Goal: Task Accomplishment & Management: Use online tool/utility

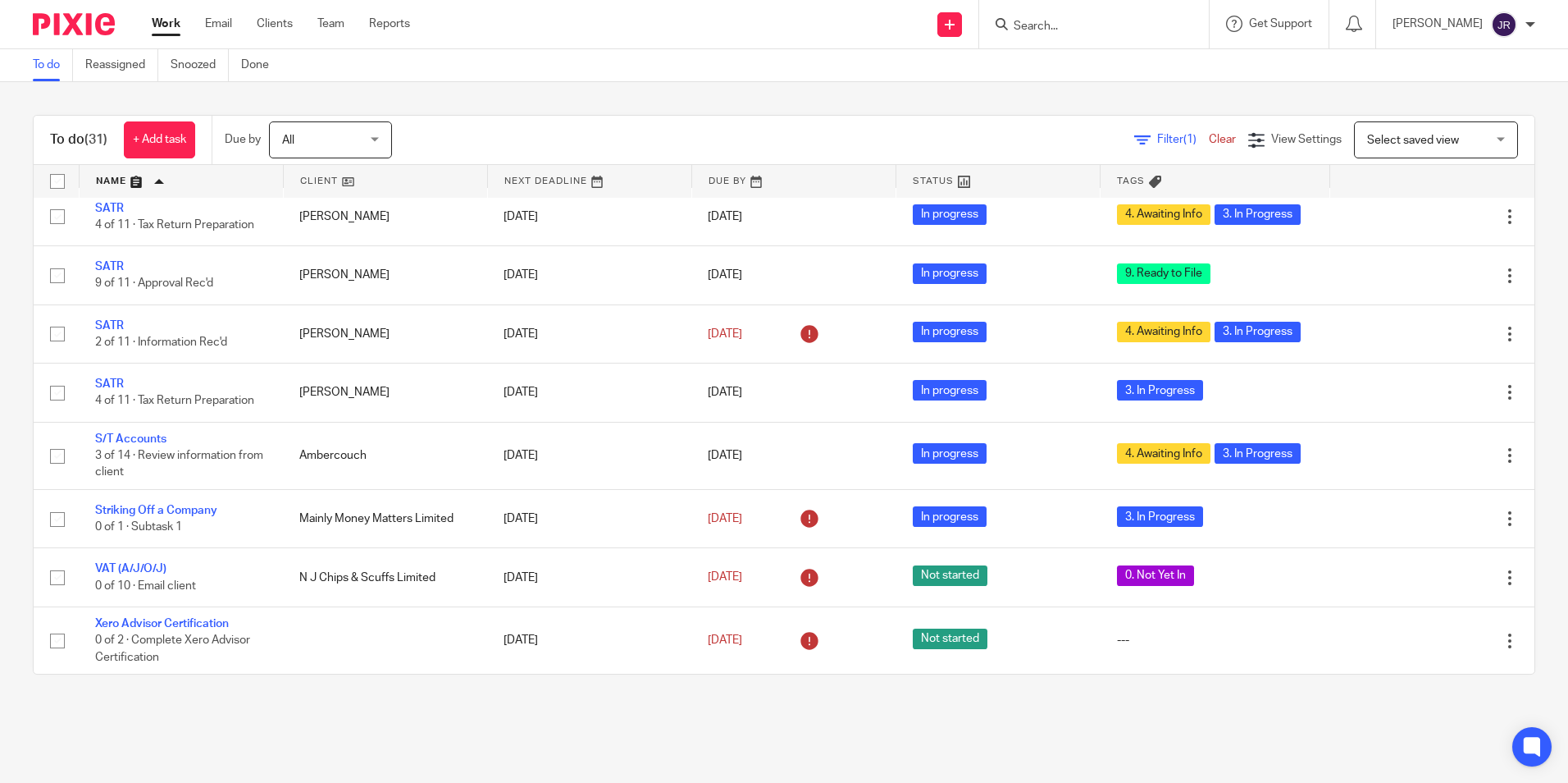
scroll to position [1528, 0]
click at [1096, 30] on input "Search" at bounding box center [1085, 27] width 148 height 15
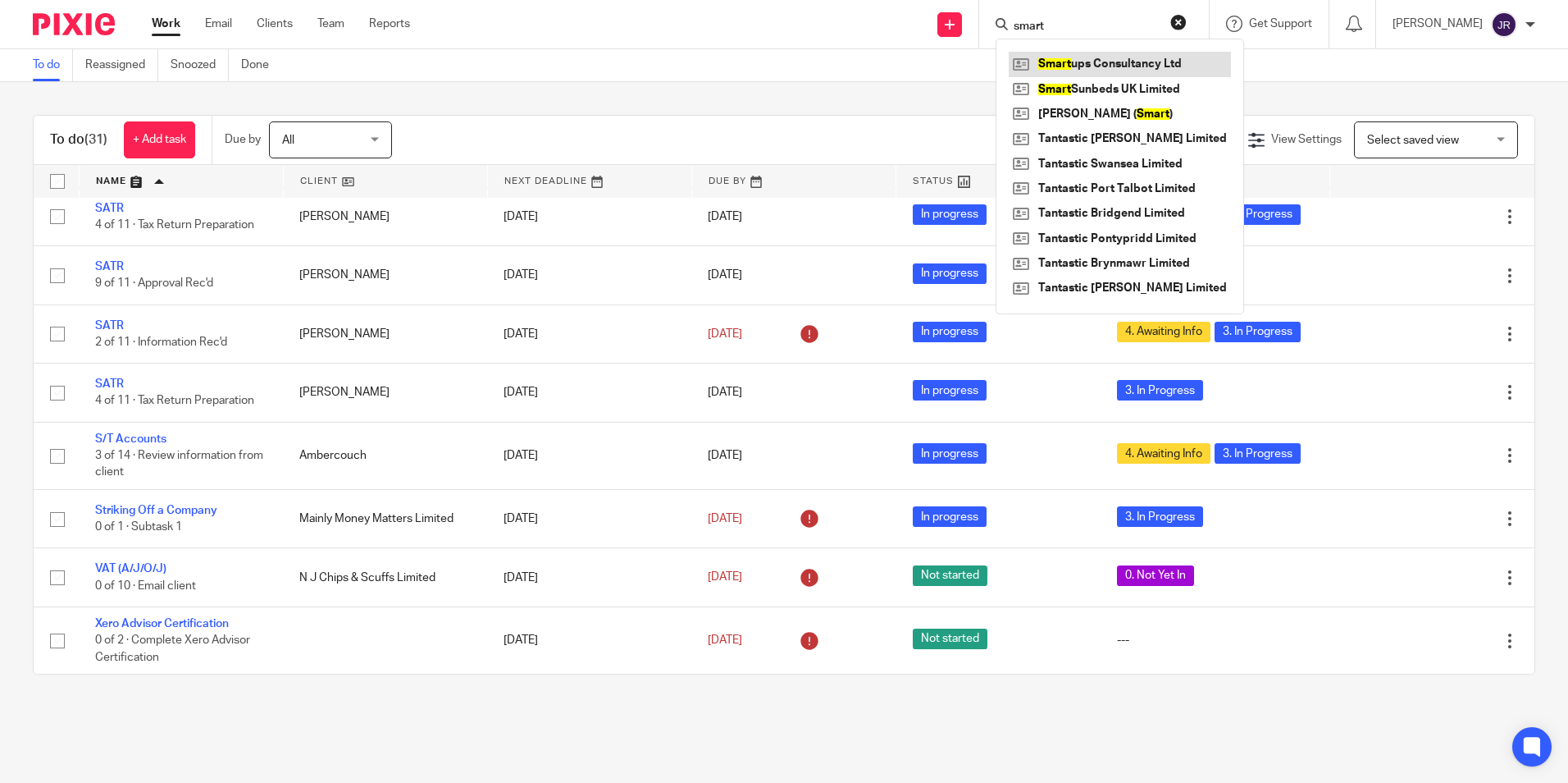
type input "smart"
click at [1112, 54] on link at bounding box center [1120, 64] width 222 height 24
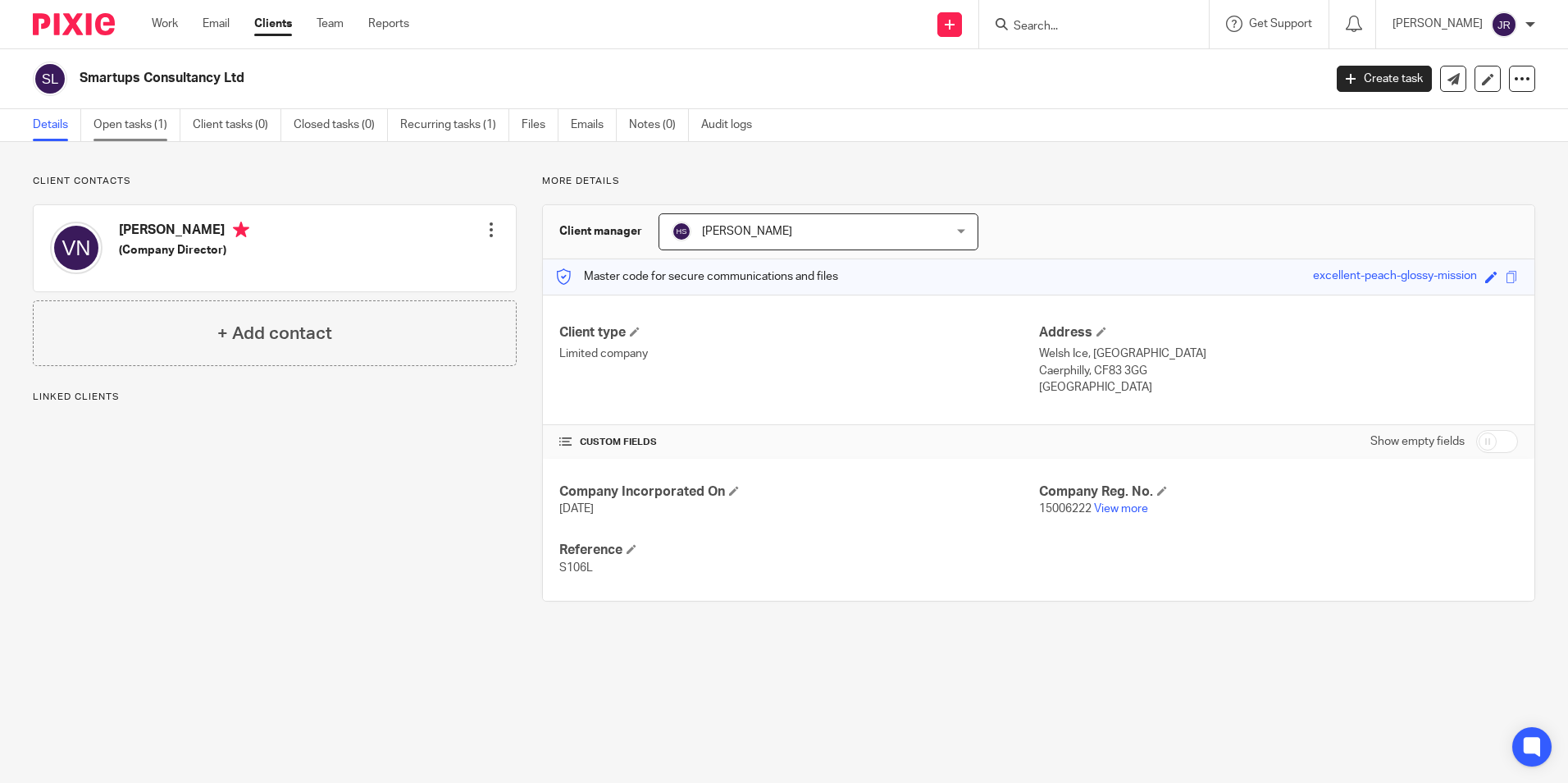
click at [155, 127] on link "Open tasks (1)" at bounding box center [136, 125] width 87 height 32
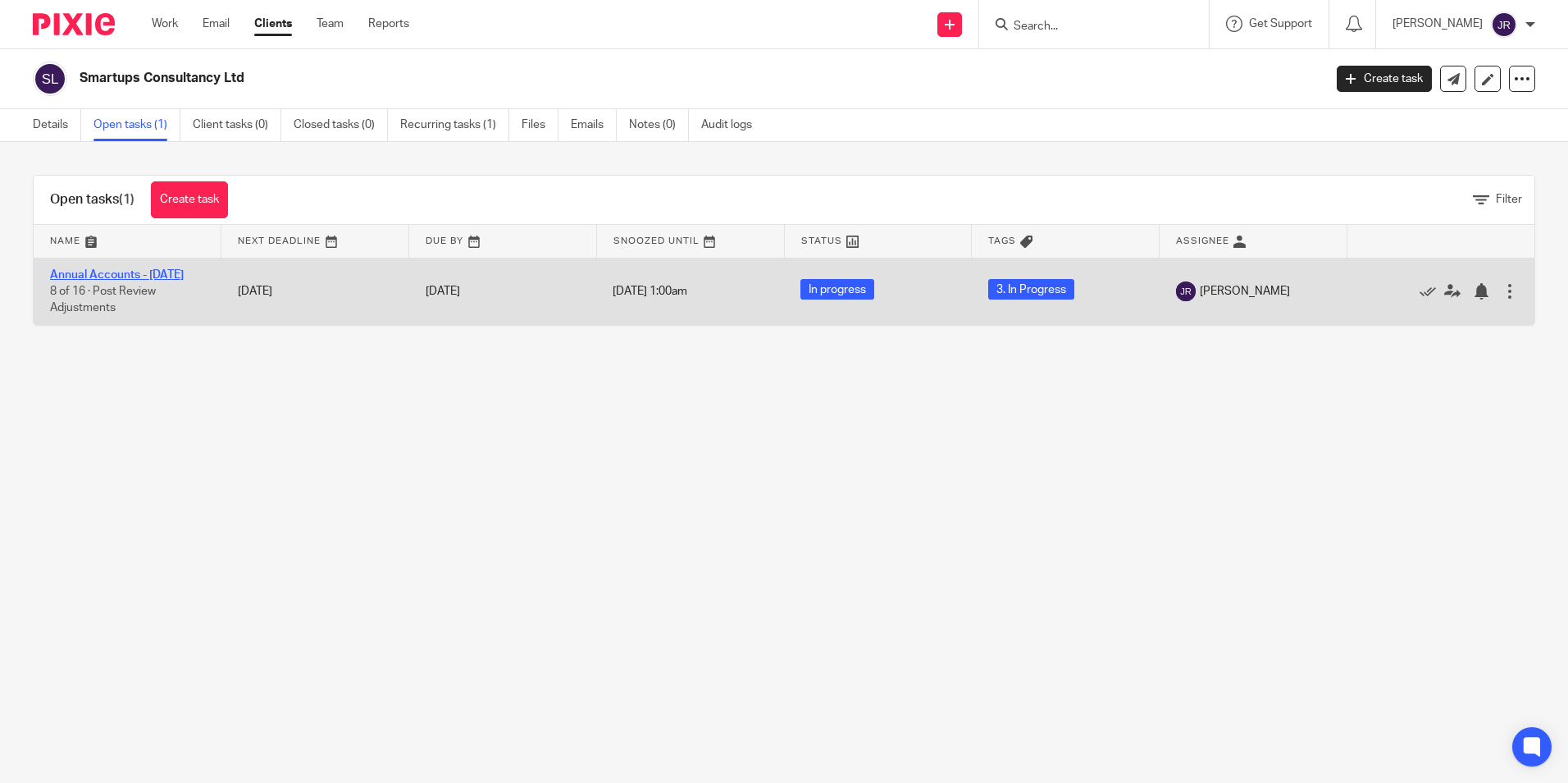
click at [142, 277] on link "Annual Accounts - [DATE]" at bounding box center [117, 275] width 134 height 11
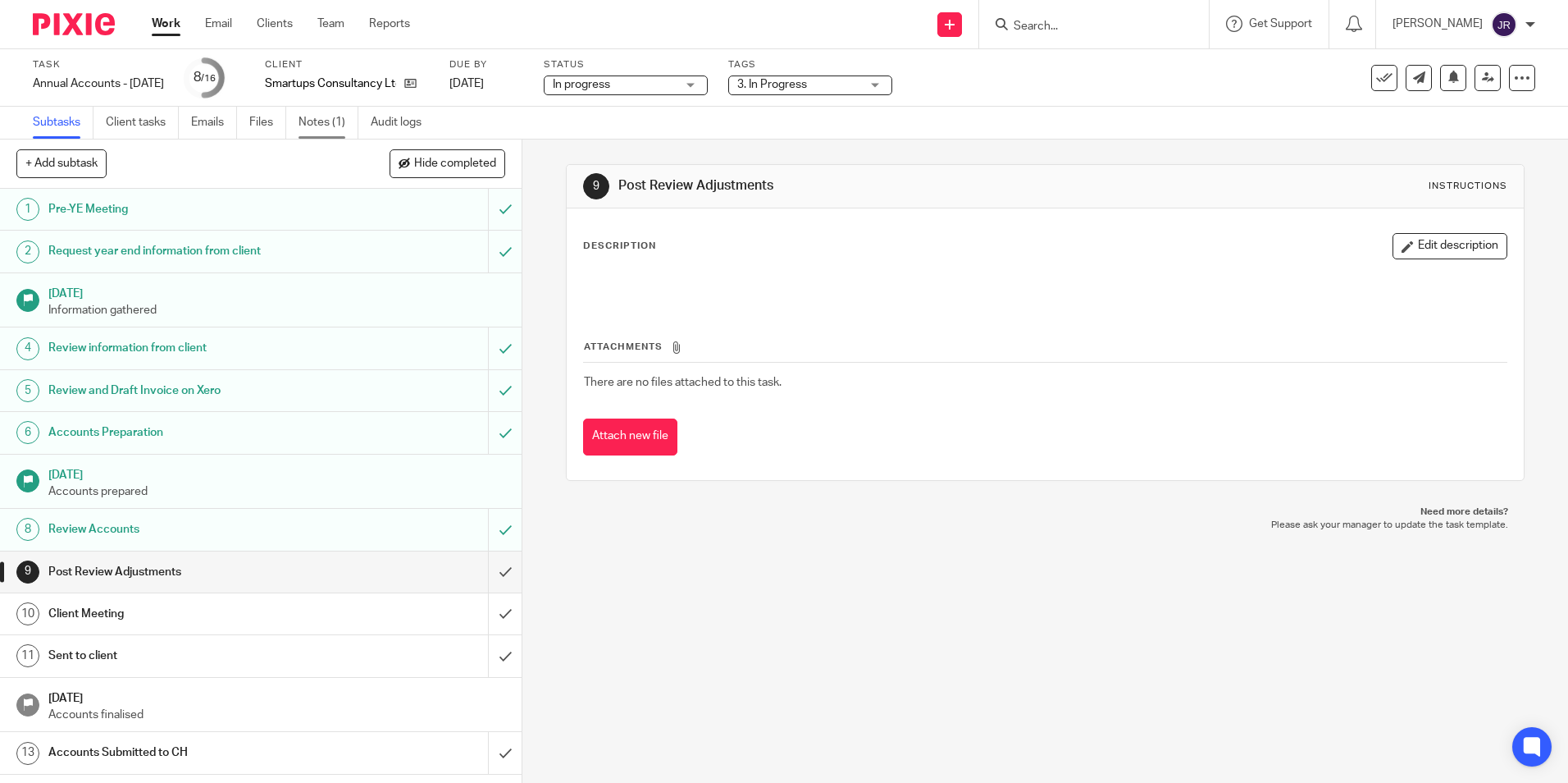
click at [314, 125] on link "Notes (1)" at bounding box center [328, 122] width 60 height 32
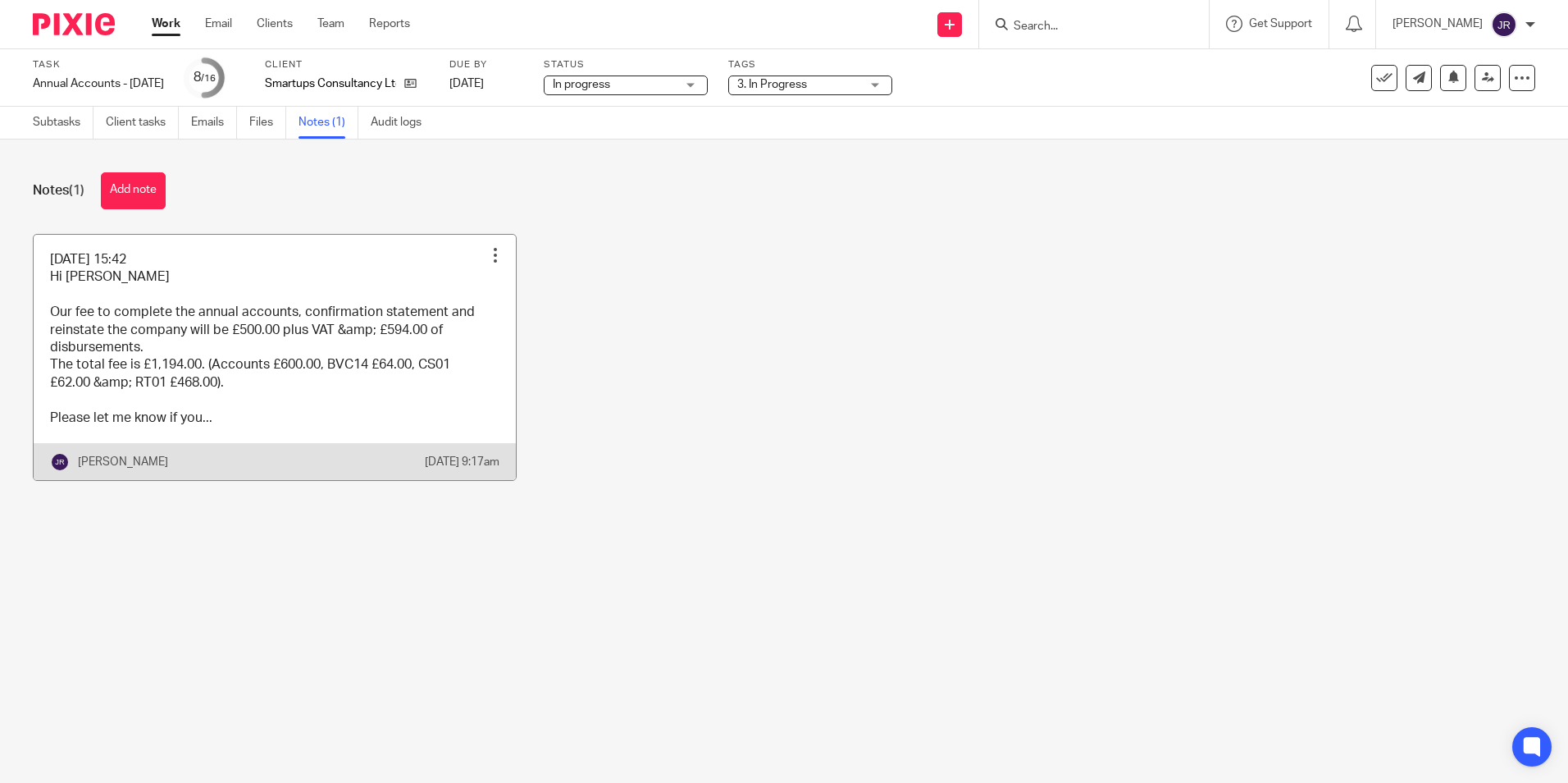
click at [345, 404] on link at bounding box center [275, 357] width 483 height 246
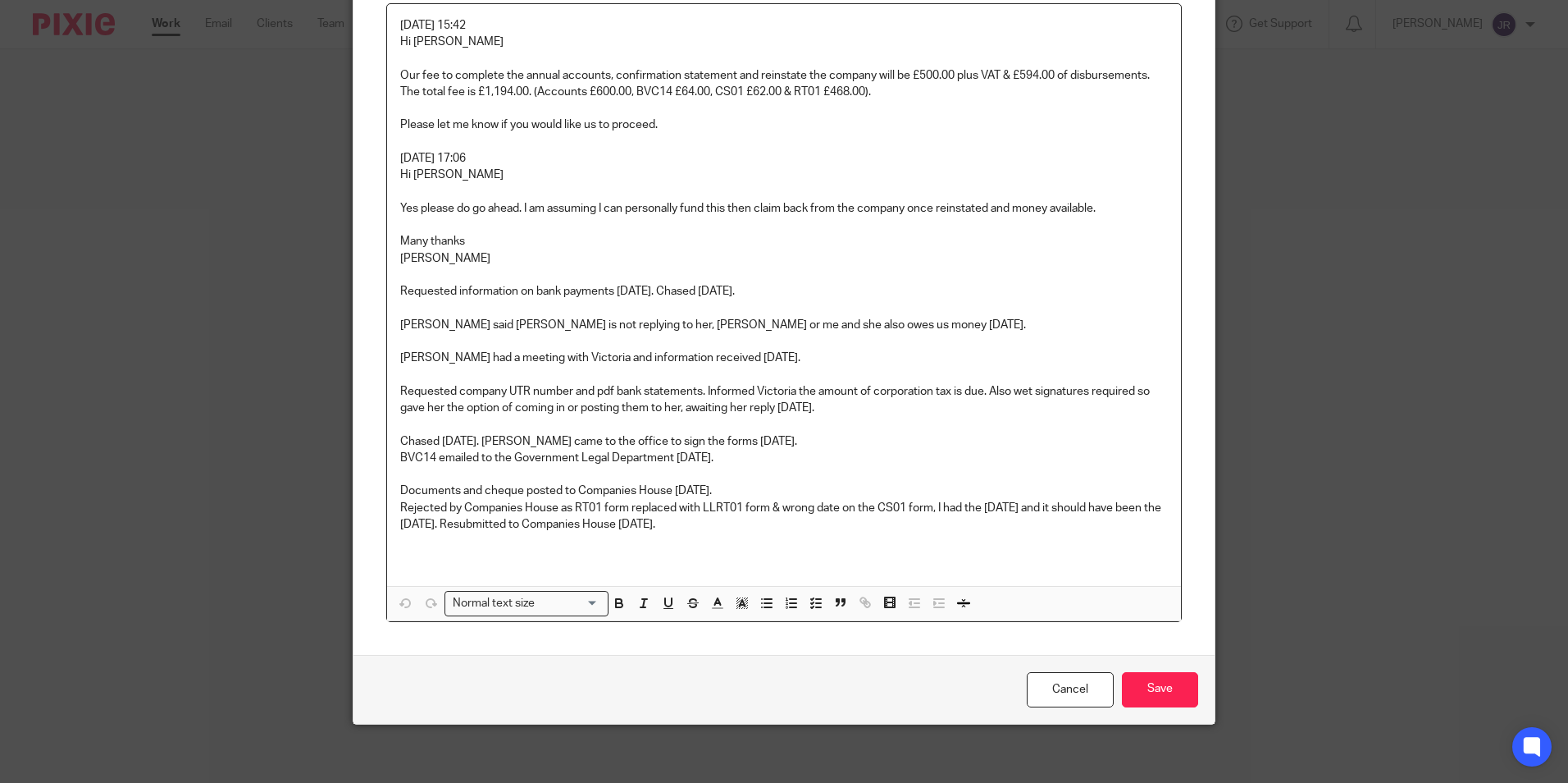
scroll to position [180, 0]
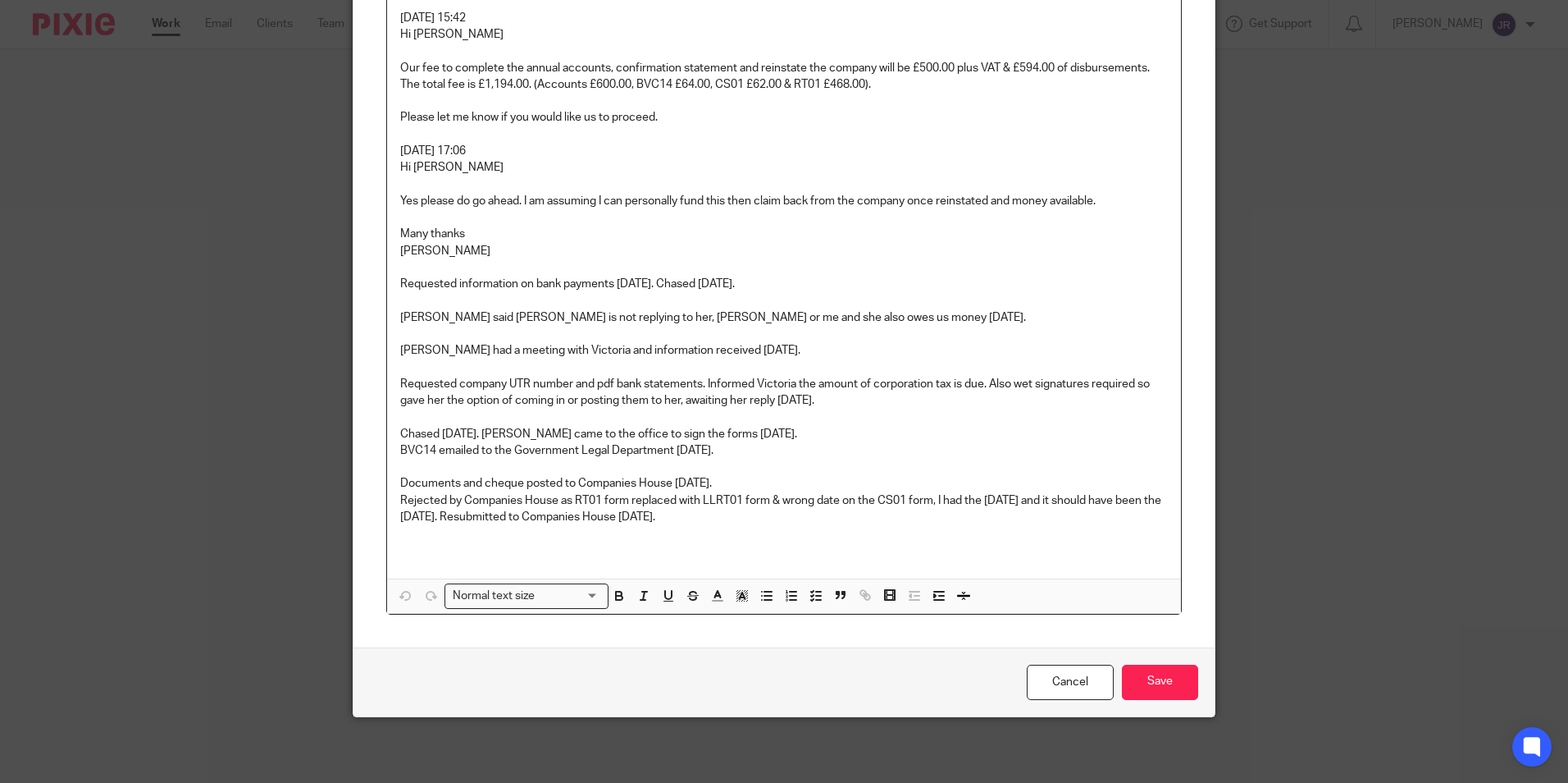
click at [714, 517] on p "Rejected by Companies House as RT01 form replaced with LLRT01 form & wrong date…" at bounding box center [784, 509] width 768 height 34
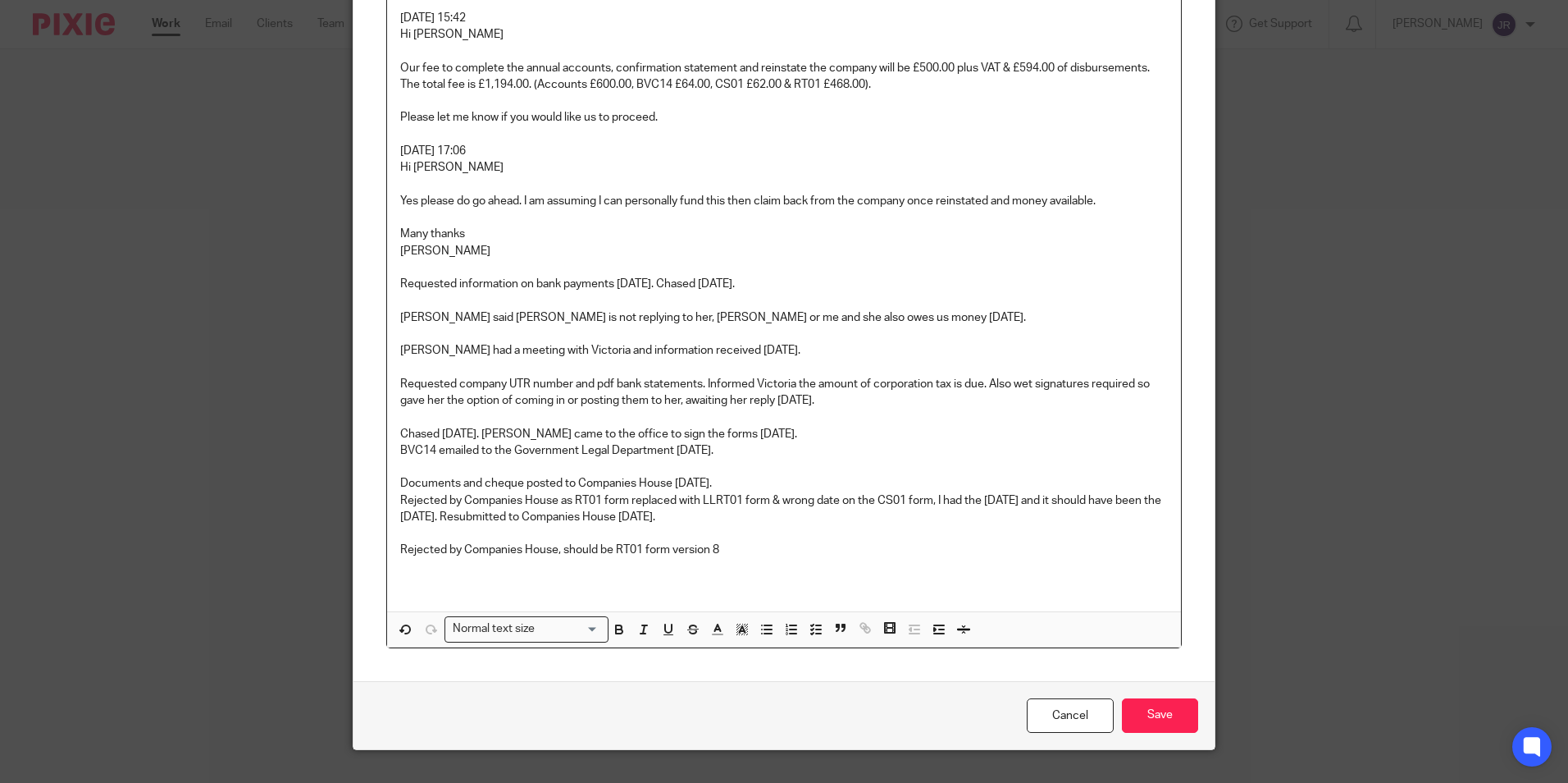
click at [553, 551] on p "Rejected by Companies House, should be RT01 form version 8" at bounding box center [784, 549] width 768 height 16
click at [750, 548] on p "Rejected by Companies House again, should be RT01 form version 8" at bounding box center [784, 549] width 768 height 16
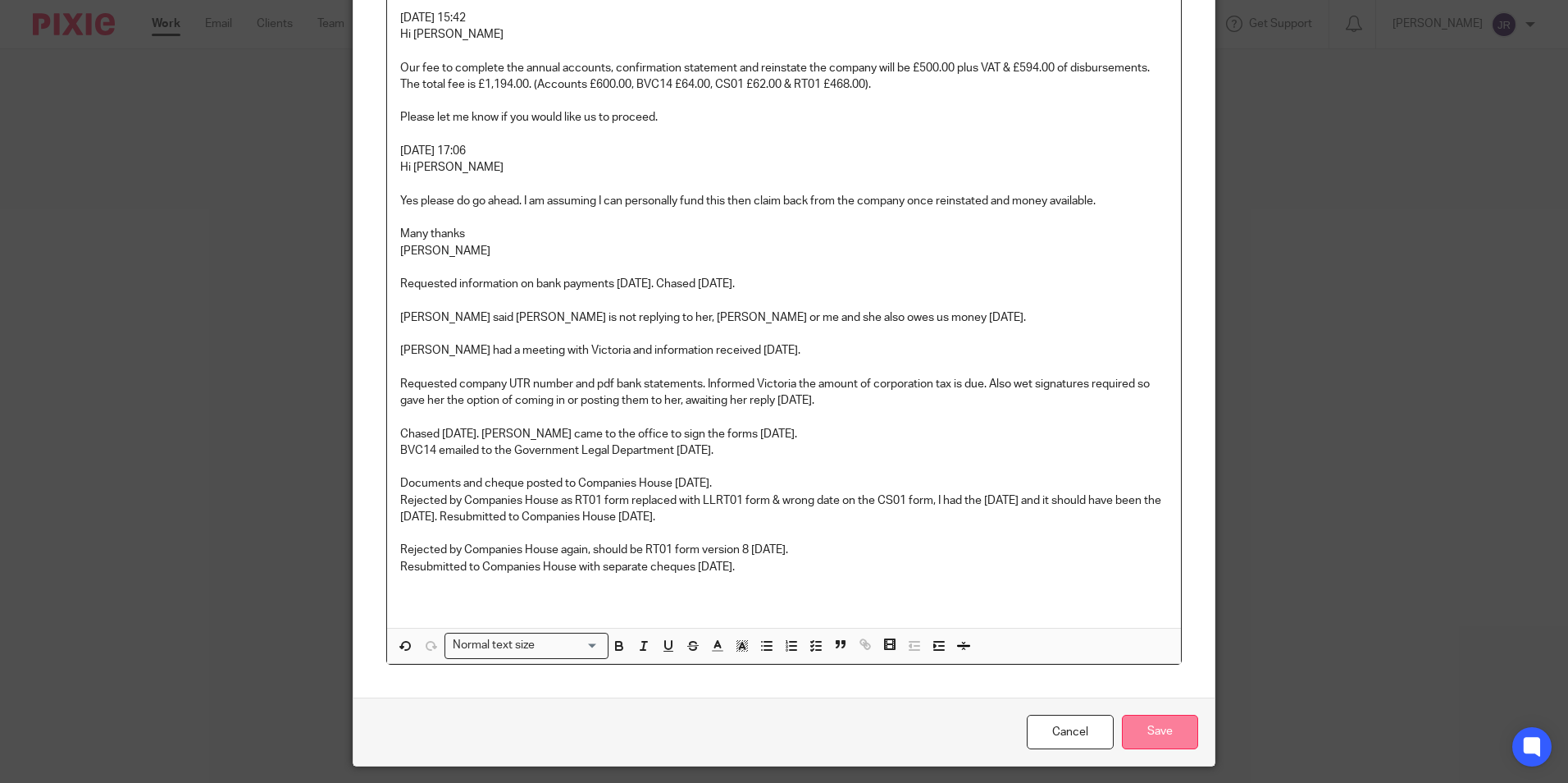
click at [1163, 737] on input "Save" at bounding box center [1160, 731] width 76 height 35
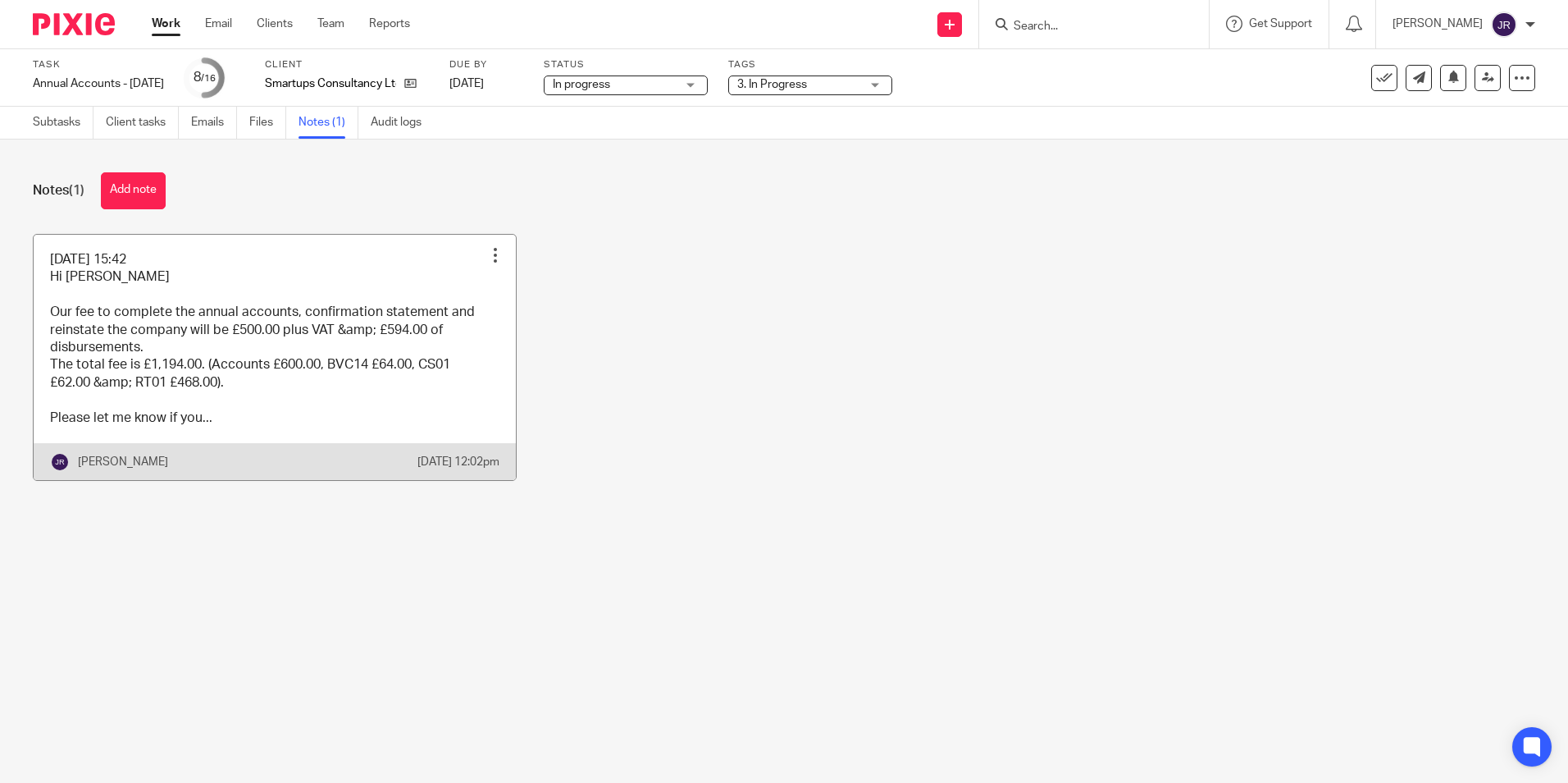
click at [416, 416] on link at bounding box center [275, 357] width 483 height 246
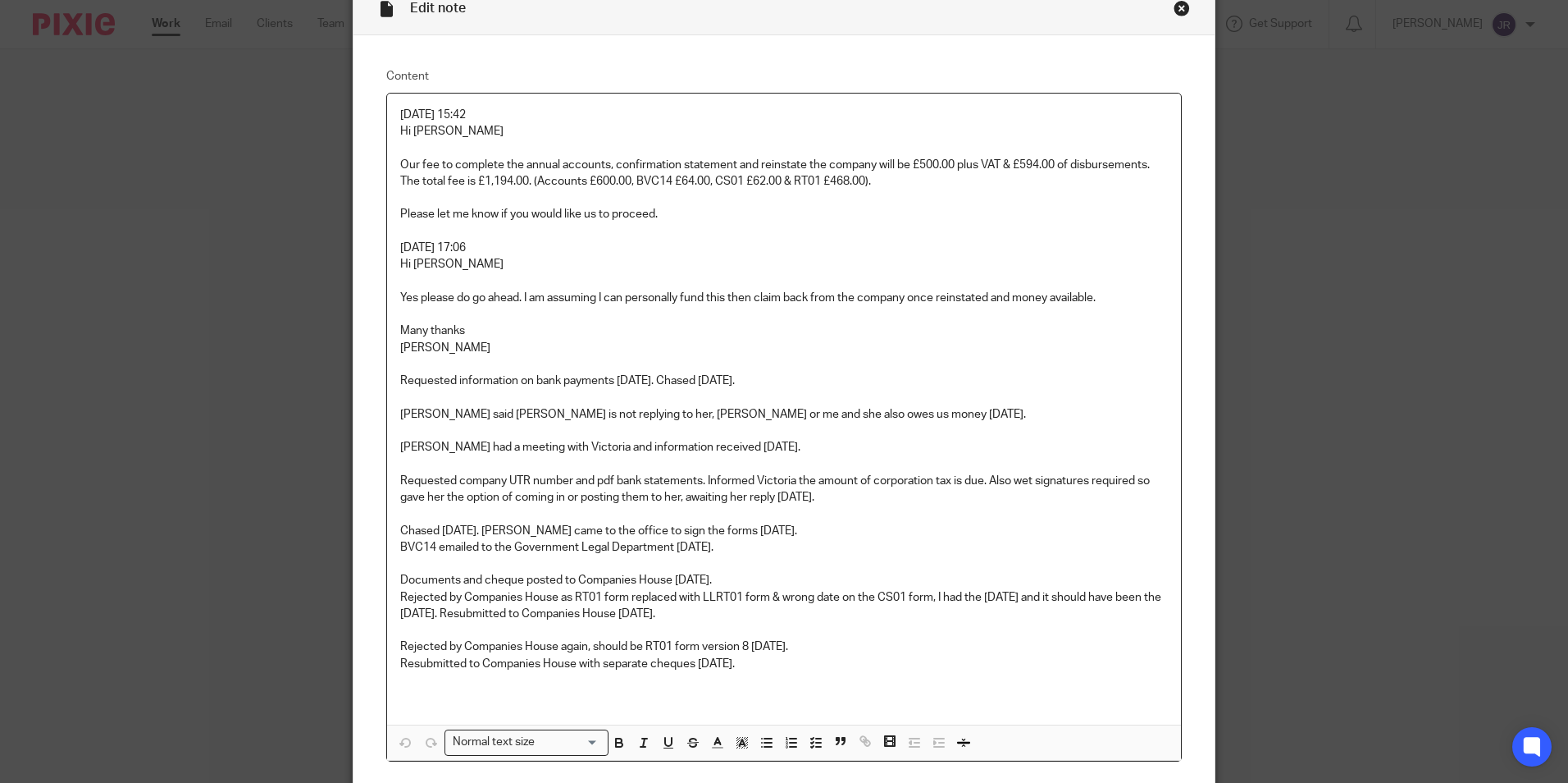
scroll to position [229, 0]
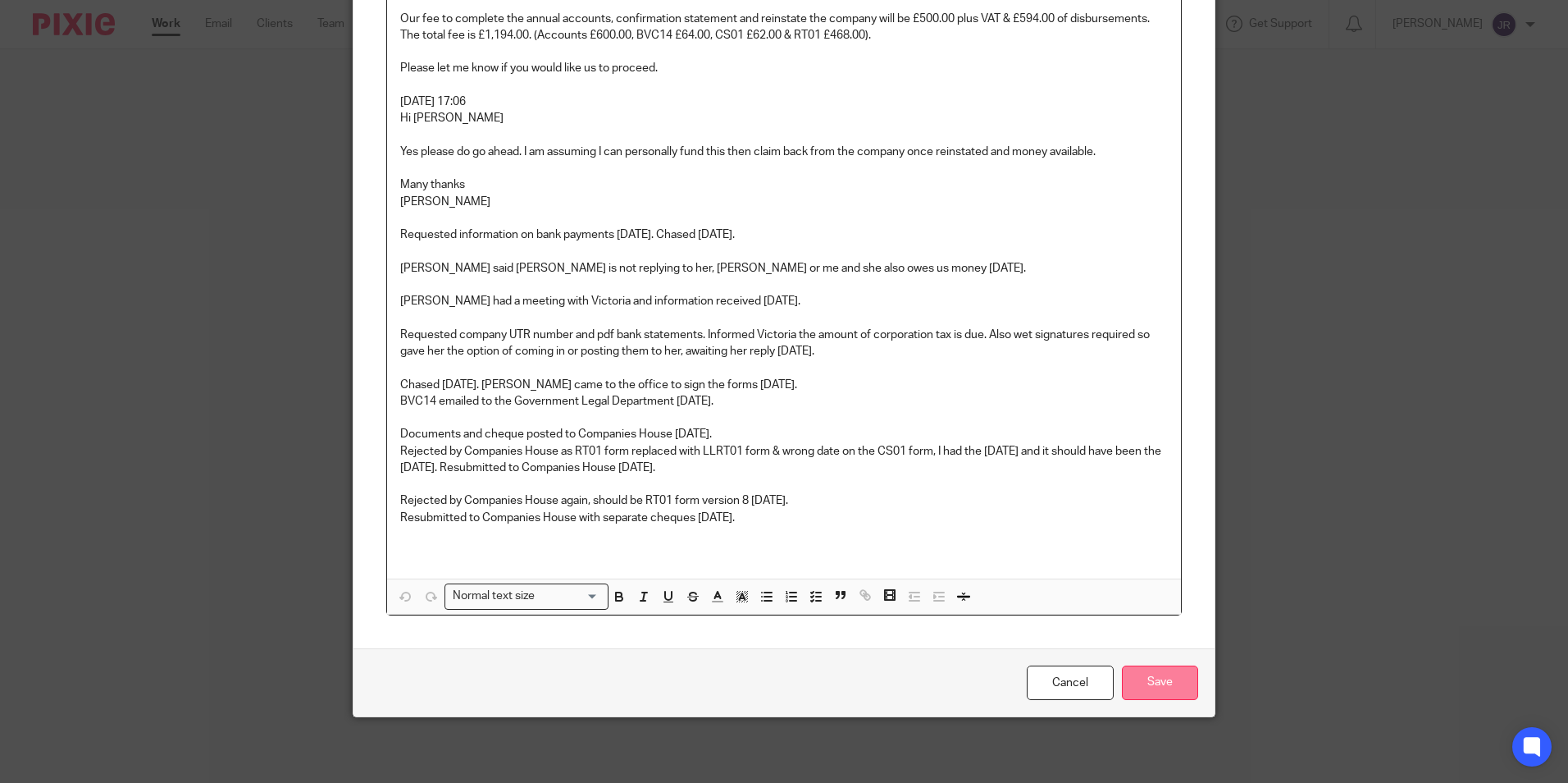
click at [1168, 695] on input "Save" at bounding box center [1160, 682] width 76 height 35
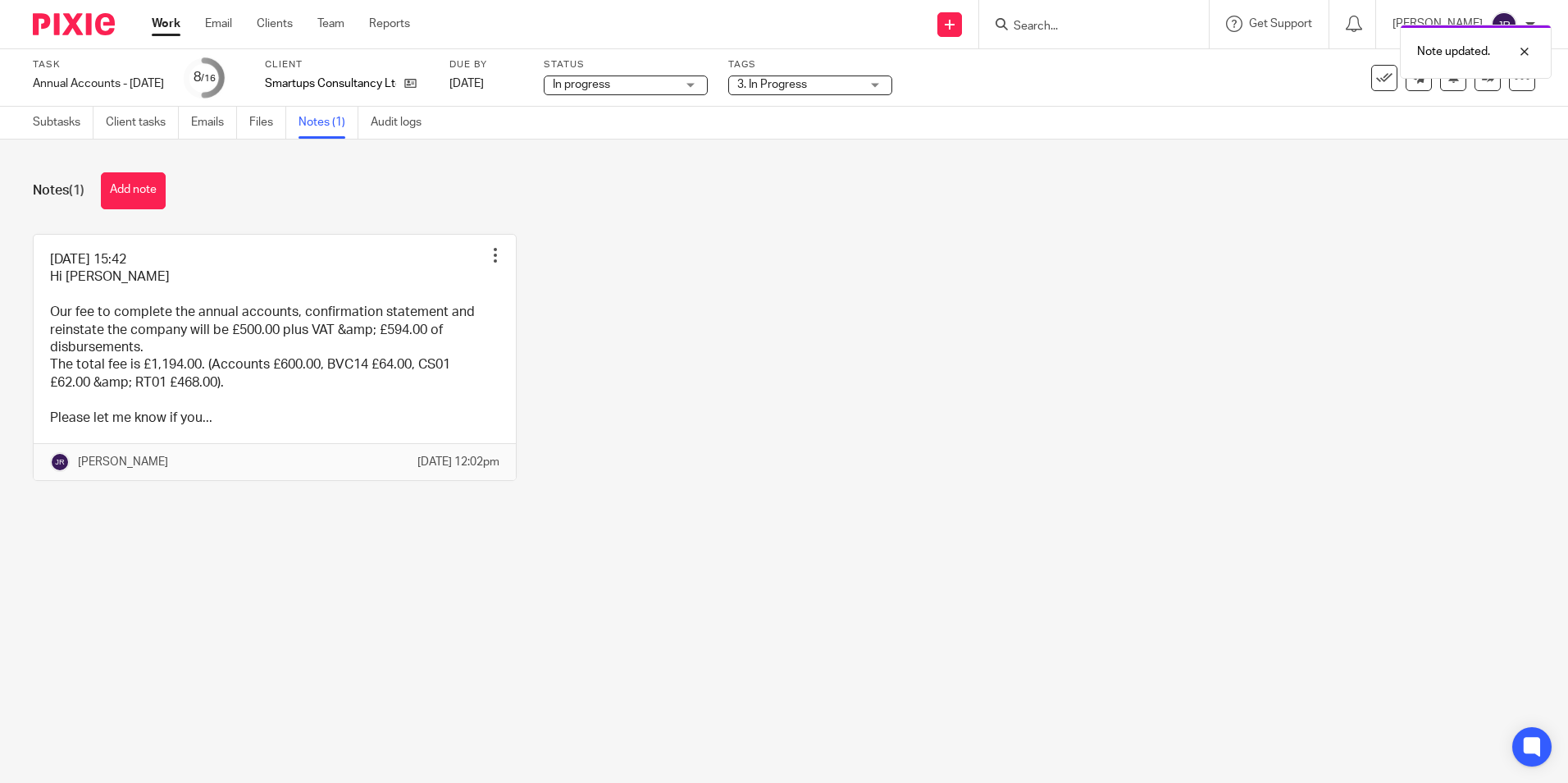
click at [162, 28] on link "Work" at bounding box center [166, 24] width 29 height 16
